Goal: Task Accomplishment & Management: Manage account settings

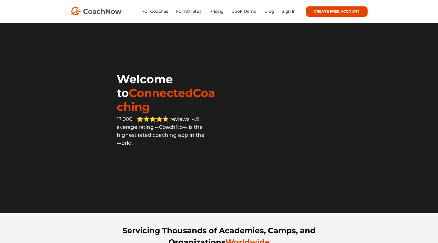
click at [291, 8] on div "For Coaches For Athletes Pricing Book Demo Blog Sign In CREATE FREE ACCOUNT CRE…" at bounding box center [218, 11] width 297 height 10
click at [289, 12] on link "Sign In" at bounding box center [289, 11] width 14 height 5
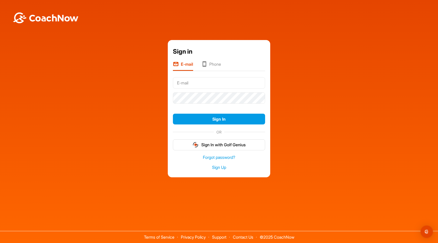
click at [235, 88] on input "text" at bounding box center [219, 82] width 92 height 11
type input "[PERSON_NAME][EMAIL_ADDRESS][DOMAIN_NAME]"
click at [173, 113] on button "Sign In" at bounding box center [219, 118] width 92 height 11
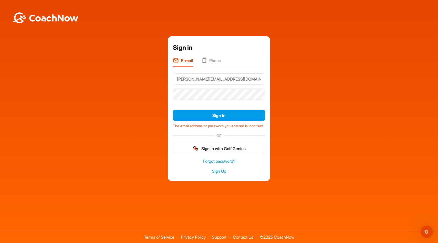
click at [216, 58] on li "Phone" at bounding box center [211, 62] width 20 height 10
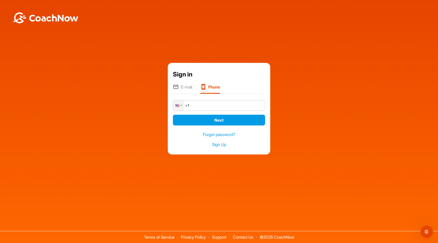
click at [187, 88] on li "E-mail" at bounding box center [182, 89] width 19 height 10
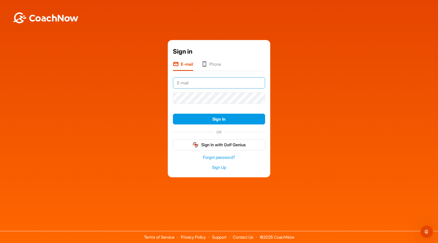
click at [223, 82] on input "text" at bounding box center [219, 82] width 92 height 11
type input "francois.paroyan@sympatico.ca"
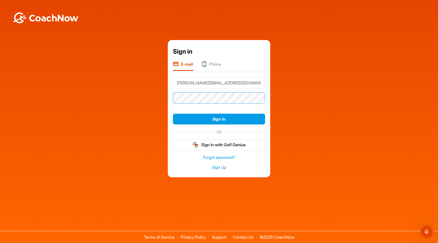
click at [173, 113] on button "Sign In" at bounding box center [219, 118] width 92 height 11
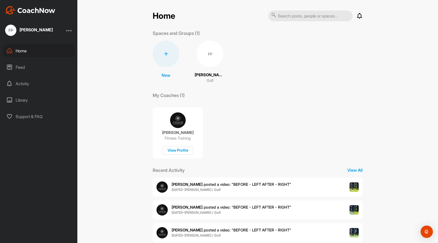
scroll to position [11, 0]
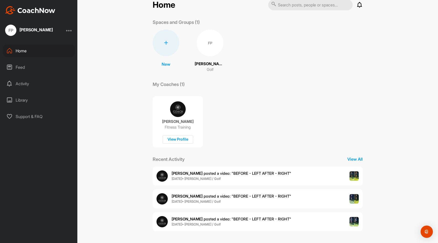
click at [68, 28] on div at bounding box center [69, 30] width 6 height 6
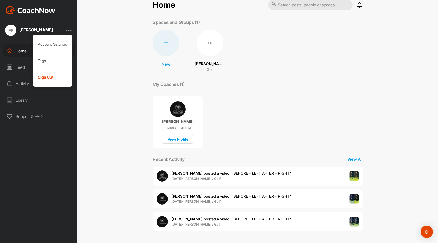
click at [322, 142] on div "Jim Salnek Fitness Training View Profile" at bounding box center [258, 119] width 210 height 56
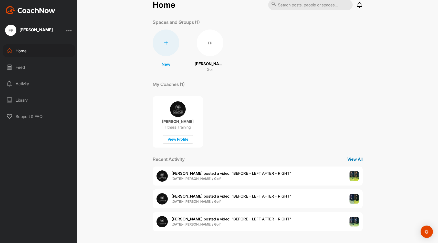
click at [354, 156] on p "View All" at bounding box center [354, 159] width 15 height 6
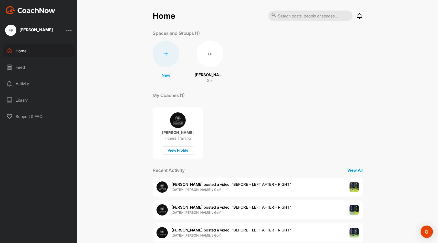
scroll to position [11, 0]
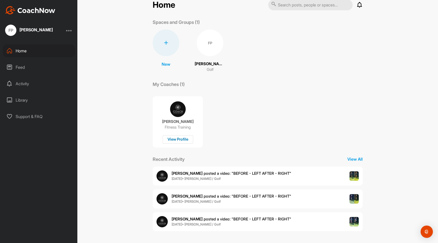
click at [179, 138] on div "View Profile" at bounding box center [178, 139] width 30 height 8
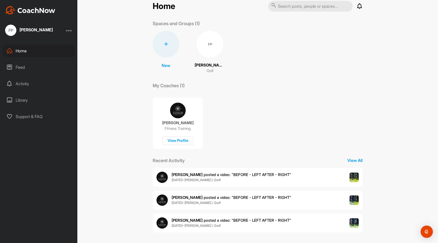
scroll to position [11, 0]
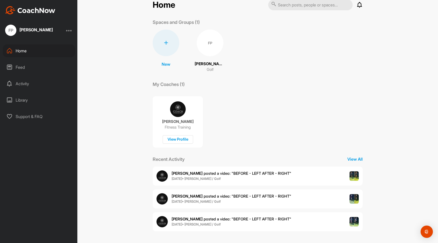
click at [214, 176] on span "22 Jul • Francois P. / Golf" at bounding box center [232, 178] width 120 height 5
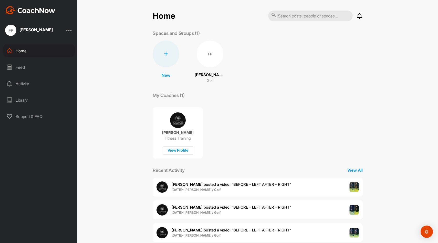
click at [222, 212] on span "22 Jul • Francois P. / Golf" at bounding box center [232, 212] width 120 height 5
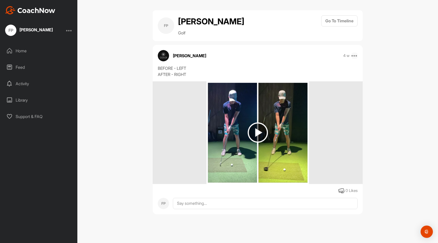
click at [355, 57] on icon at bounding box center [354, 55] width 6 height 6
click at [233, 68] on div "BEFORE - LEFT AFTER - RIGHT" at bounding box center [258, 71] width 200 height 12
click at [258, 126] on img at bounding box center [258, 132] width 20 height 20
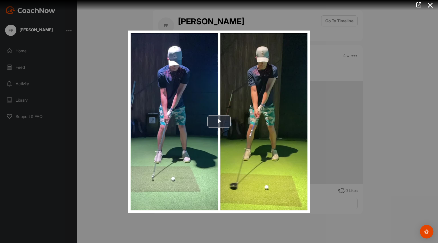
click at [428, 229] on img "Open Intercom Messenger" at bounding box center [426, 231] width 7 height 7
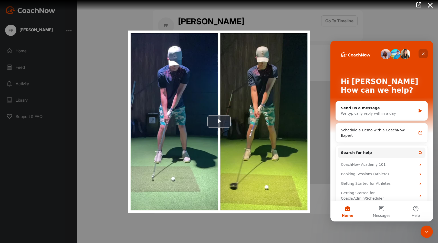
click at [423, 55] on icon "Close" at bounding box center [423, 53] width 4 height 4
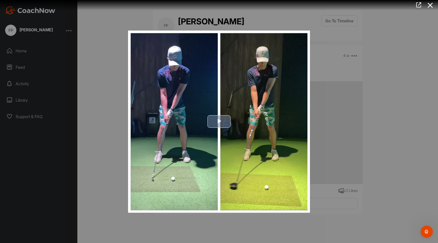
click at [219, 121] on span "Video Player" at bounding box center [219, 121] width 0 height 0
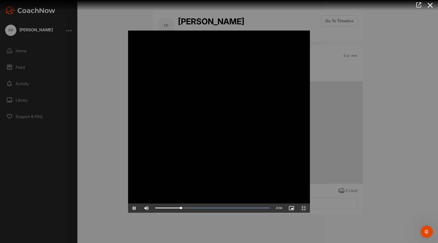
click at [304, 208] on span "Video Player" at bounding box center [304, 208] width 12 height 0
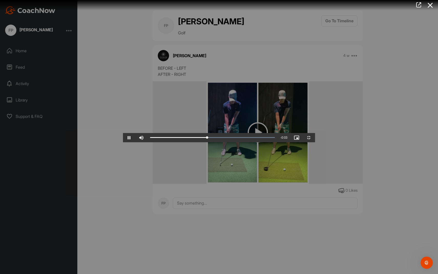
click at [315, 142] on video "Video Player" at bounding box center [219, 137] width 192 height 10
click at [302, 142] on video "Video Player" at bounding box center [219, 137] width 192 height 10
drag, startPoint x: 398, startPoint y: 268, endPoint x: 15, endPoint y: 269, distance: 383.6
click at [123, 142] on div "Play Skip Backward Skip Forward Mute Current Time 0:00 / Duration 0:05 Loaded :…" at bounding box center [219, 137] width 192 height 9
drag, startPoint x: 37, startPoint y: 268, endPoint x: 22, endPoint y: 269, distance: 15.9
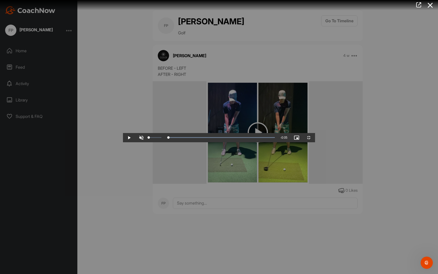
click at [135, 142] on div "Unmute 0%" at bounding box center [150, 137] width 31 height 9
drag, startPoint x: 44, startPoint y: 268, endPoint x: 91, endPoint y: 254, distance: 49.5
click at [123, 142] on div "Video Player is loading. Play Video Play Skip Backward Skip Forward Unmute 100%…" at bounding box center [219, 137] width 192 height 10
drag, startPoint x: 91, startPoint y: 267, endPoint x: 177, endPoint y: 248, distance: 87.3
click at [177, 142] on div "Video Player is loading. Play Video Play Skip Backward Skip Forward Unmute 100%…" at bounding box center [219, 137] width 192 height 10
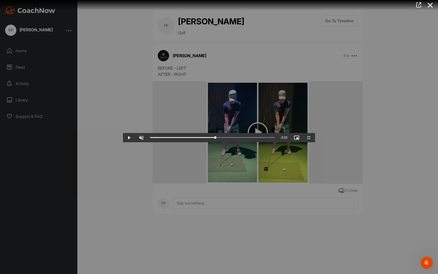
drag, startPoint x: 177, startPoint y: 269, endPoint x: 221, endPoint y: 251, distance: 47.4
click at [221, 142] on div "Video Player is loading. Play Video Play Skip Backward Skip Forward Unmute 100%…" at bounding box center [219, 137] width 192 height 10
drag, startPoint x: 221, startPoint y: 266, endPoint x: 284, endPoint y: 250, distance: 65.3
click at [284, 142] on div "Video Player is loading. Play Video Play Skip Backward Skip Forward Unmute 100%…" at bounding box center [219, 137] width 192 height 10
drag, startPoint x: 283, startPoint y: 267, endPoint x: 11, endPoint y: 269, distance: 272.0
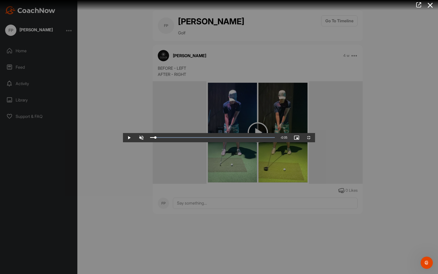
click at [123, 142] on div "Play Skip Backward Skip Forward Unmute 100% Current Time 0:00 / Duration 0:05 L…" at bounding box center [219, 137] width 192 height 9
click at [135, 138] on span "Video Player" at bounding box center [141, 138] width 12 height 0
click at [123, 138] on span "Video Player" at bounding box center [129, 138] width 12 height 0
click at [315, 138] on span "Video Player" at bounding box center [309, 138] width 12 height 0
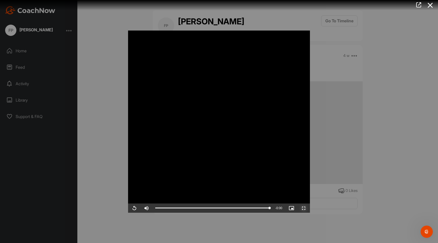
click at [303, 208] on span "Video Player" at bounding box center [304, 208] width 12 height 0
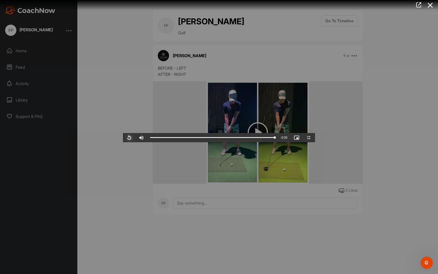
click at [123, 138] on span "Video Player" at bounding box center [129, 138] width 12 height 0
click at [147, 142] on video "Video Player" at bounding box center [219, 137] width 192 height 10
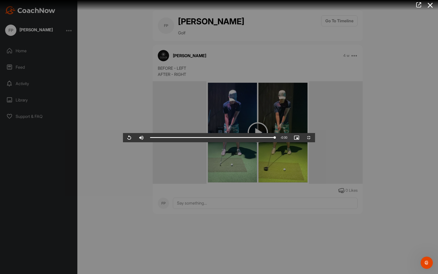
click at [146, 142] on video "Video Player" at bounding box center [219, 137] width 192 height 10
click at [148, 142] on video "Video Player" at bounding box center [219, 137] width 192 height 10
click at [438, 138] on div "0:04" at bounding box center [446, 138] width 0 height 2
drag, startPoint x: 346, startPoint y: 268, endPoint x: 205, endPoint y: 238, distance: 143.9
click at [205, 142] on div "Video Player is loading. Play Video Play Skip Backward Skip Forward Mute 86% Cu…" at bounding box center [219, 137] width 192 height 10
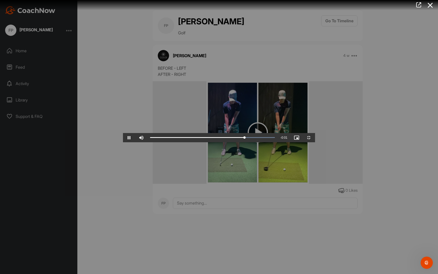
click at [228, 142] on video "Video Player" at bounding box center [219, 137] width 192 height 10
click at [315, 138] on span "Video Player" at bounding box center [309, 138] width 12 height 0
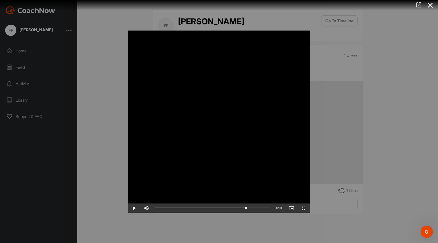
click at [419, 5] on icon at bounding box center [419, 5] width 6 height 6
click at [433, 6] on icon at bounding box center [430, 5] width 12 height 9
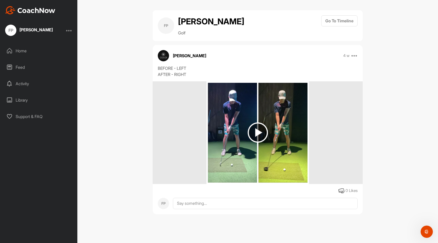
click at [263, 134] on img at bounding box center [258, 132] width 20 height 20
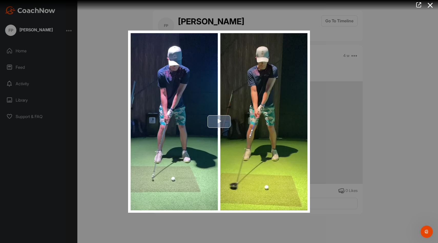
click at [219, 121] on span "Video Player" at bounding box center [219, 121] width 0 height 0
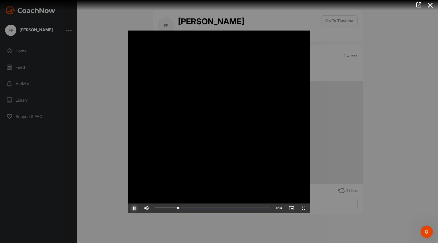
click at [136, 208] on span "Video Player" at bounding box center [134, 208] width 12 height 0
drag, startPoint x: 184, startPoint y: 208, endPoint x: 247, endPoint y: 171, distance: 72.6
click at [247, 171] on div "Video Player is loading. Play Video Play Skip Backward Skip Forward Mute 100% C…" at bounding box center [219, 121] width 182 height 182
click at [432, 7] on icon at bounding box center [430, 5] width 12 height 9
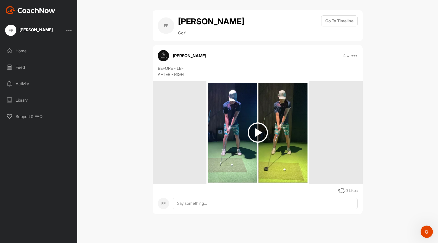
click at [26, 63] on div "Feed" at bounding box center [39, 67] width 72 height 13
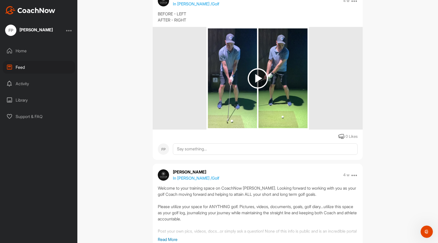
scroll to position [469, 0]
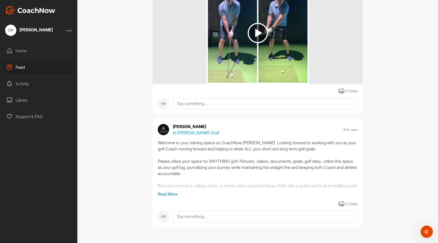
click at [171, 195] on p "Read More" at bounding box center [258, 194] width 200 height 6
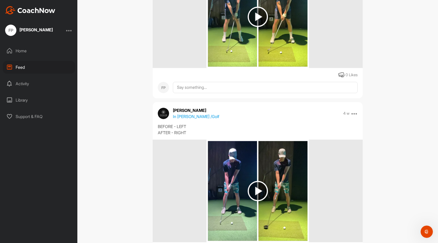
scroll to position [0, 0]
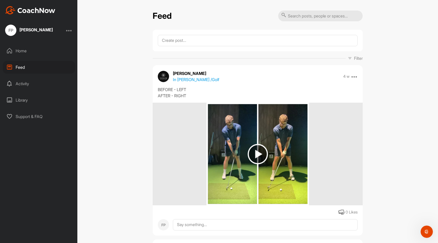
click at [69, 28] on div at bounding box center [69, 30] width 6 height 6
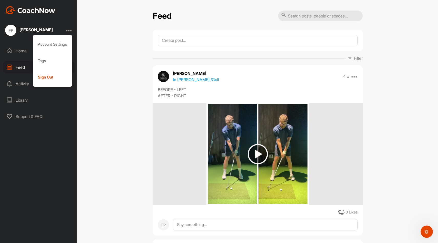
click at [70, 28] on div at bounding box center [69, 30] width 6 height 6
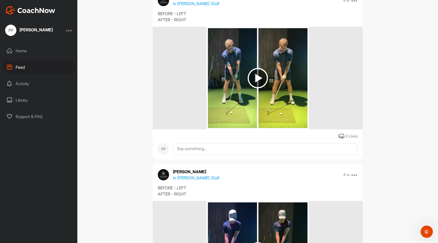
scroll to position [79, 0]
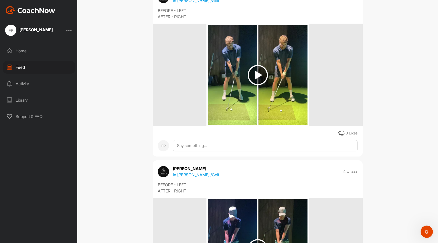
click at [259, 76] on img at bounding box center [258, 75] width 20 height 20
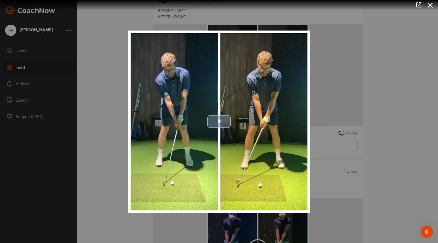
click at [219, 121] on span "Video Player" at bounding box center [219, 121] width 0 height 0
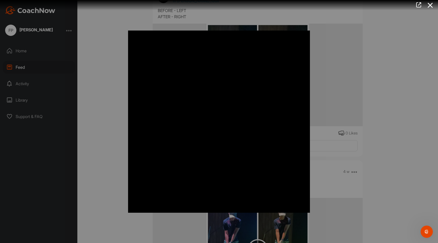
click at [406, 64] on div at bounding box center [219, 121] width 438 height 243
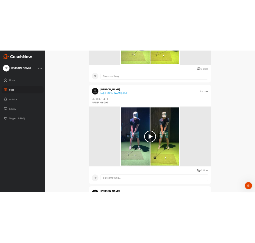
scroll to position [179, 0]
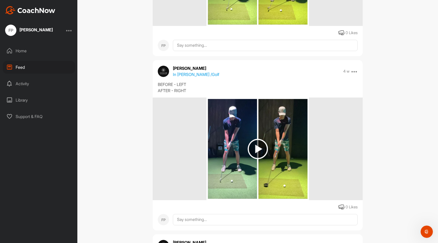
click at [257, 141] on img at bounding box center [258, 149] width 20 height 20
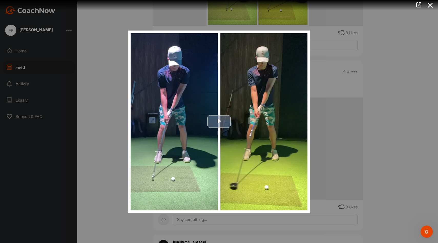
click at [232, 122] on img "Video Player" at bounding box center [219, 121] width 182 height 182
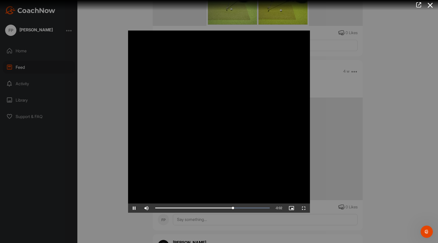
click at [228, 129] on video "Video Player" at bounding box center [219, 121] width 182 height 182
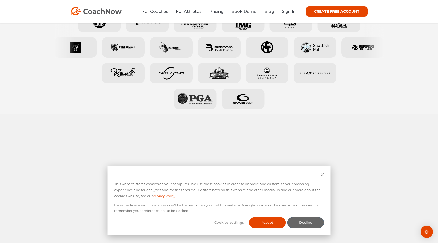
scroll to position [294, 0]
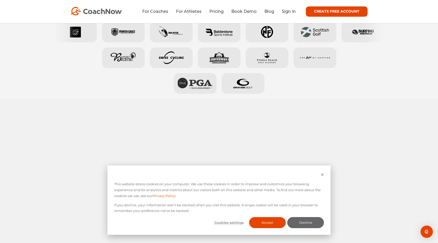
click at [323, 172] on div "Cookie banner" at bounding box center [219, 175] width 210 height 6
click at [322, 174] on icon "Dismiss cookie banner" at bounding box center [322, 174] width 3 height 3
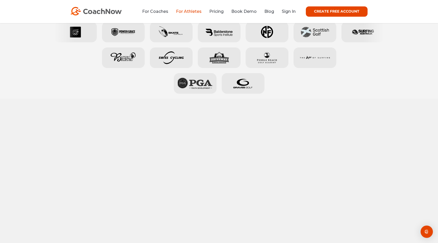
click at [193, 9] on link "For Athletes" at bounding box center [189, 11] width 26 height 5
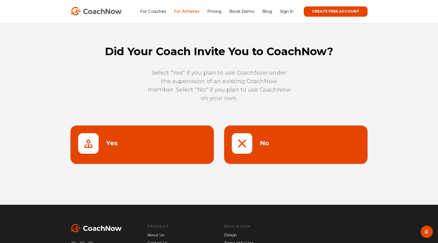
click at [243, 136] on link at bounding box center [295, 144] width 143 height 38
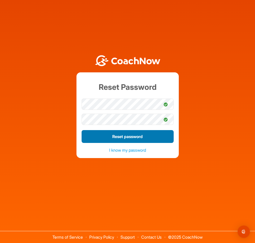
click at [161, 135] on button "Reset password" at bounding box center [128, 136] width 92 height 13
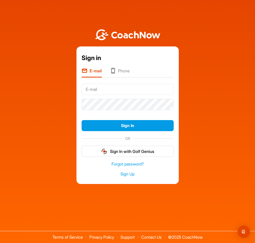
type input "francois.paroyan@sympatico.ca"
